Goal: Register for event/course

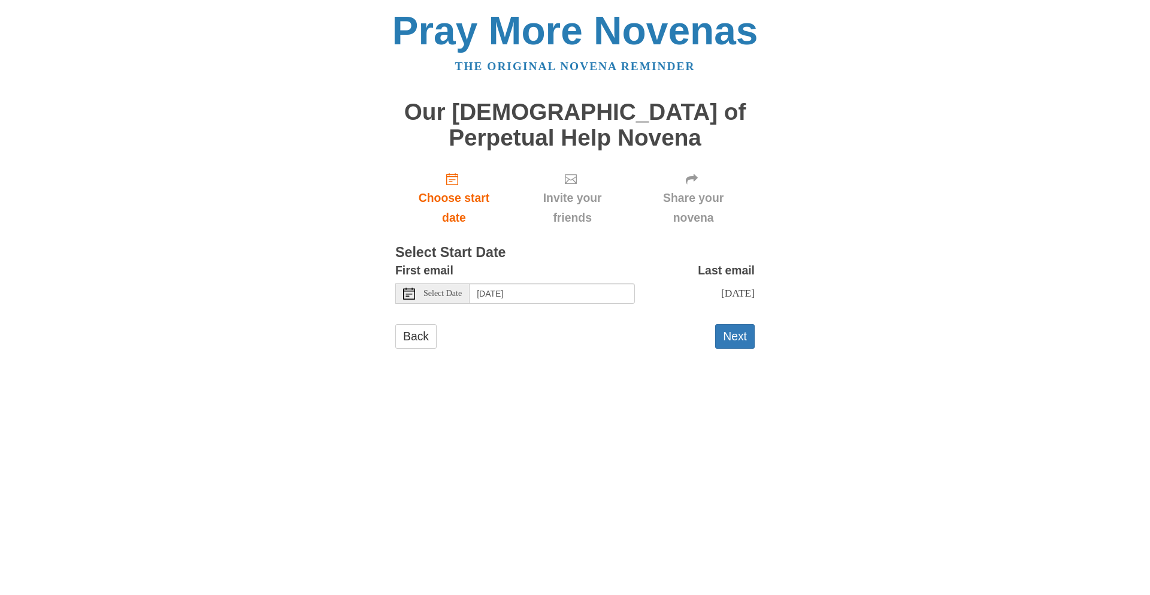
click at [427, 301] on div "Select Date" at bounding box center [432, 293] width 74 height 20
click at [734, 349] on button "Next" at bounding box center [735, 336] width 40 height 25
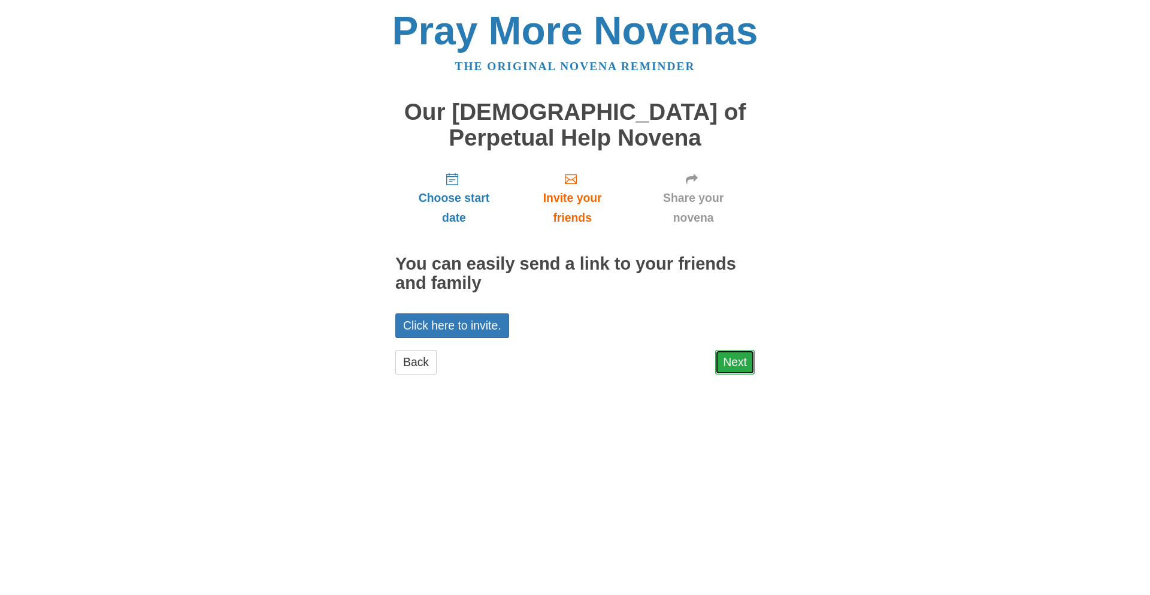
click at [738, 365] on link "Next" at bounding box center [735, 362] width 40 height 25
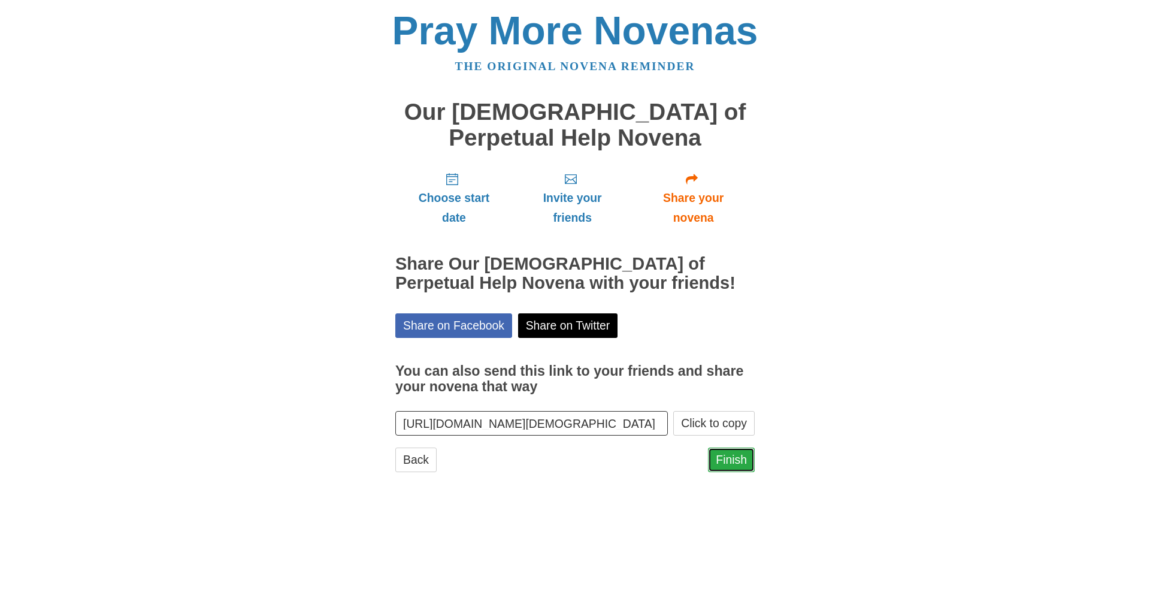
click at [741, 463] on link "Finish" at bounding box center [731, 459] width 47 height 25
